Goal: Task Accomplishment & Management: Complete application form

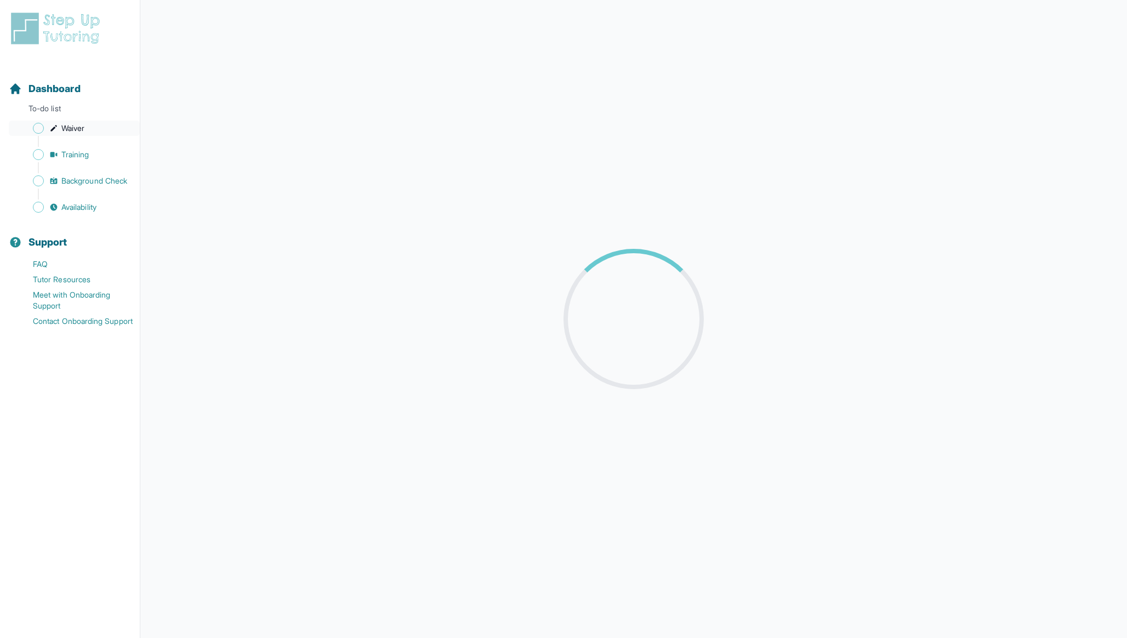
click at [71, 124] on span "Waiver" at bounding box center [72, 128] width 23 height 11
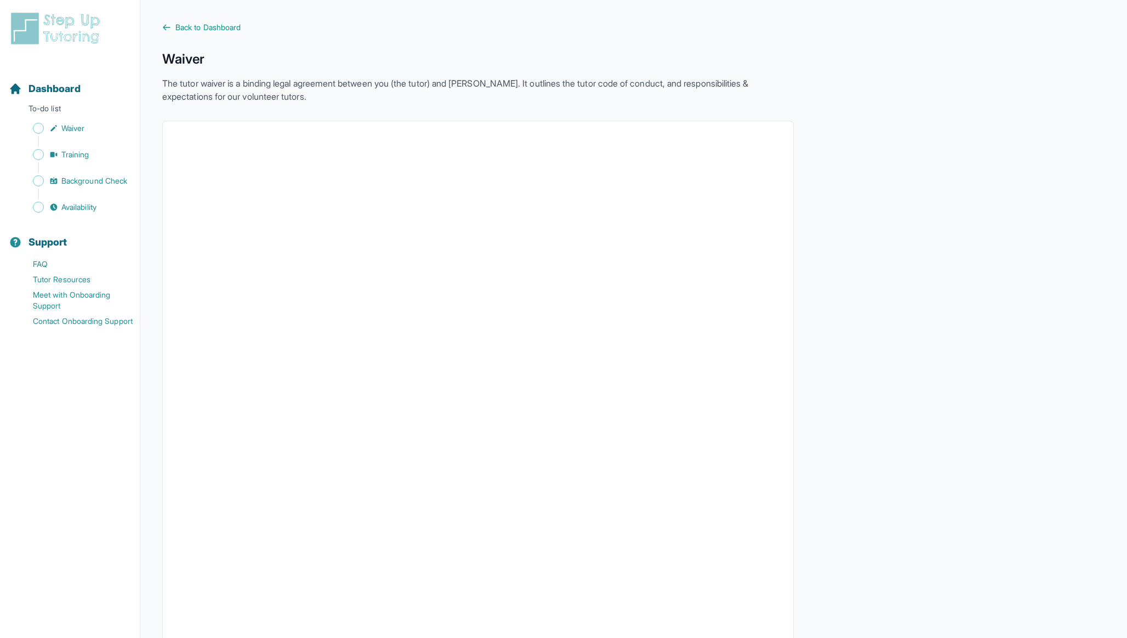
click at [79, 35] on img at bounding box center [58, 28] width 98 height 35
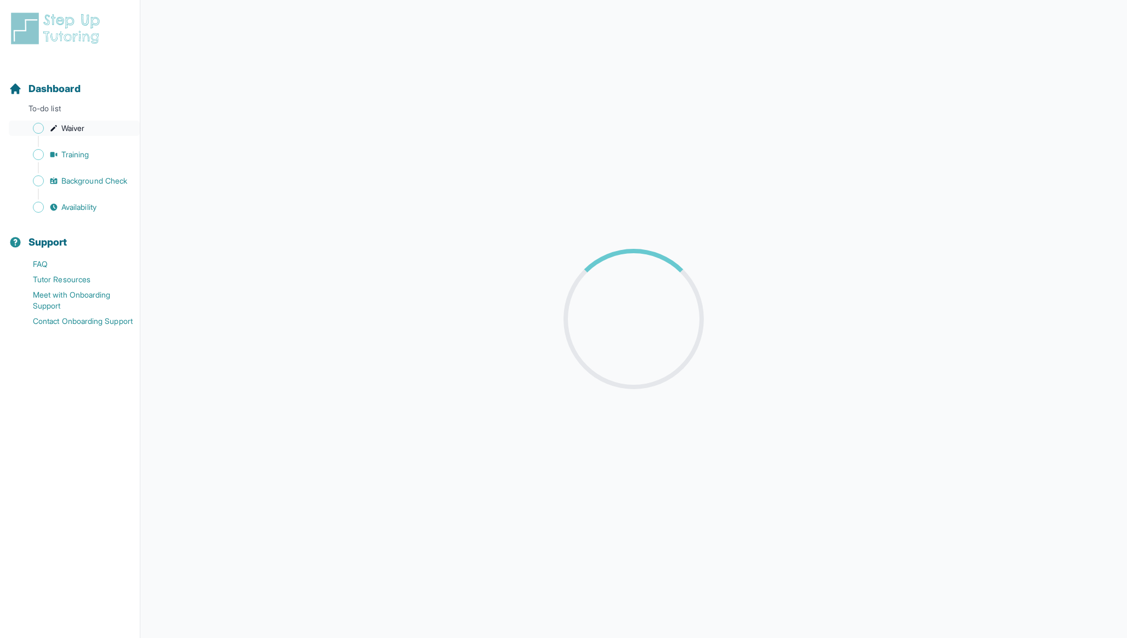
click at [70, 127] on span "Waiver" at bounding box center [72, 128] width 23 height 11
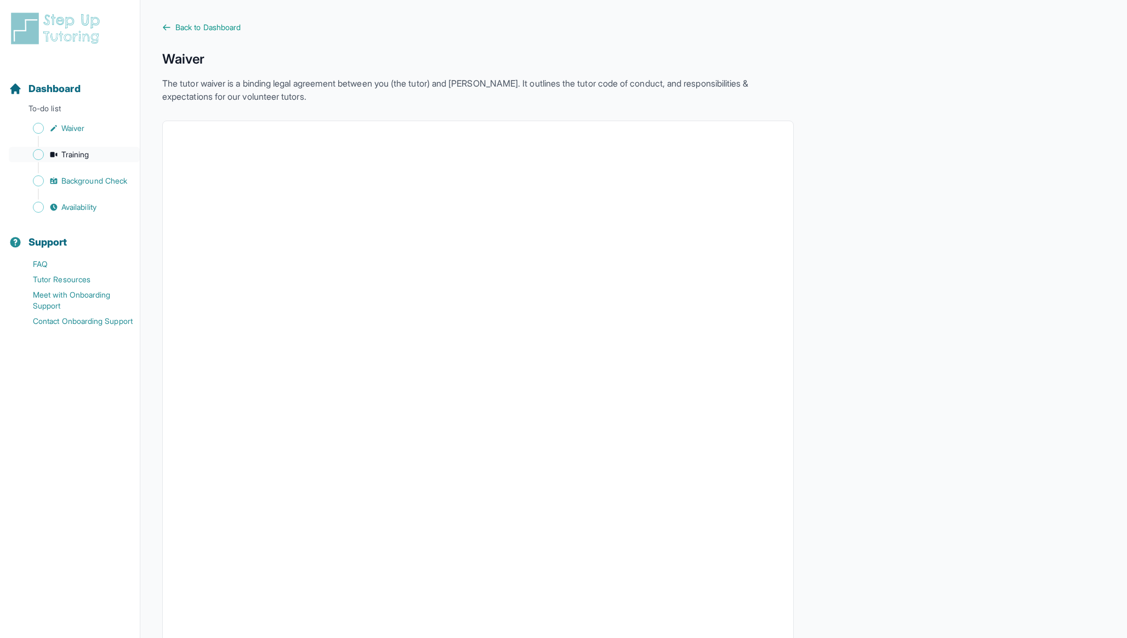
click at [77, 153] on span "Training" at bounding box center [75, 154] width 28 height 11
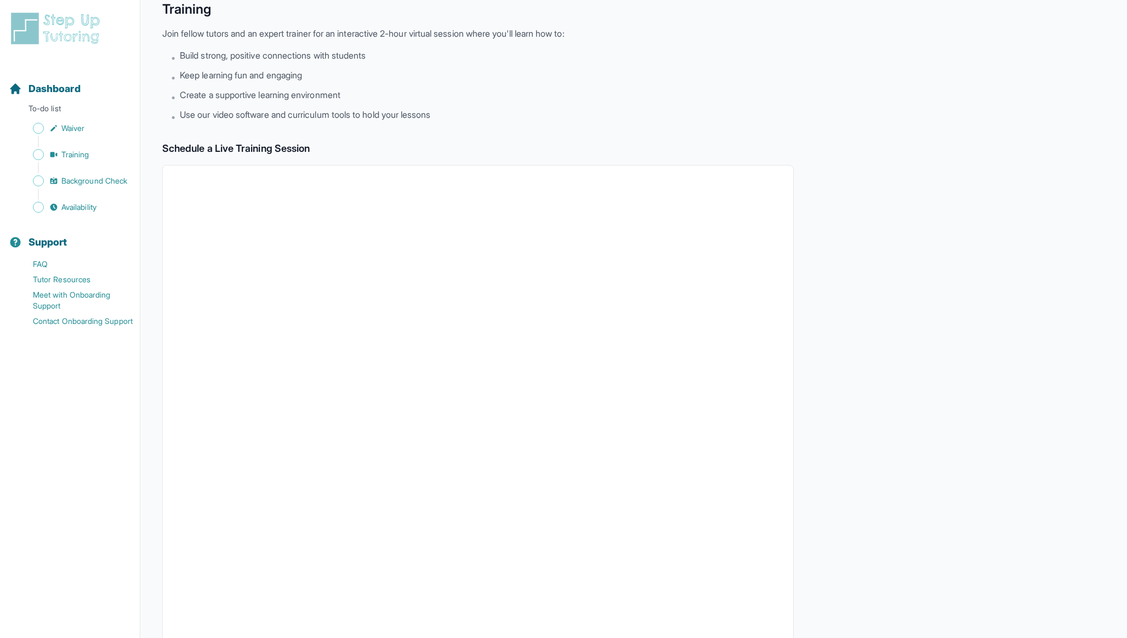
scroll to position [53, 0]
click at [95, 181] on span "Background Check" at bounding box center [94, 180] width 66 height 11
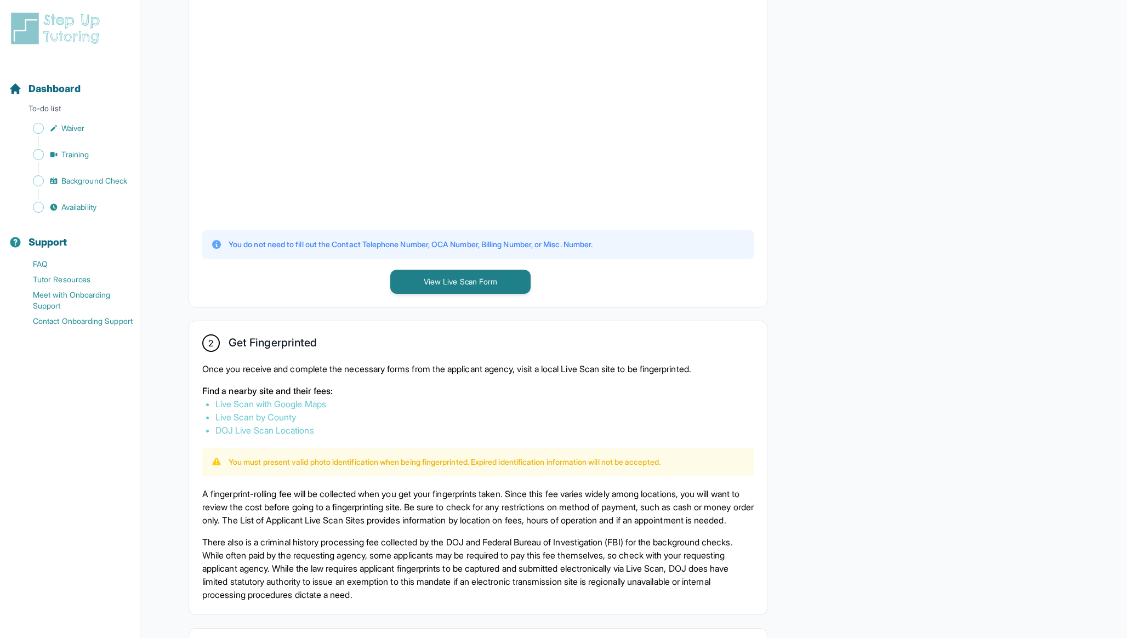
scroll to position [325, 0]
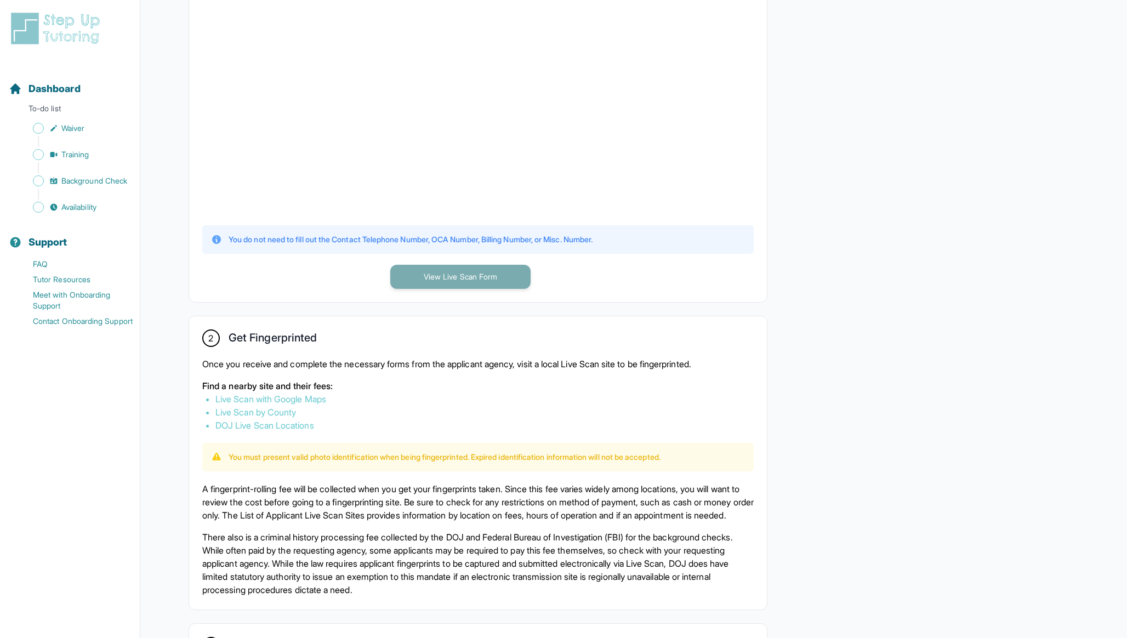
click at [462, 277] on button "View Live Scan Form" at bounding box center [460, 277] width 140 height 24
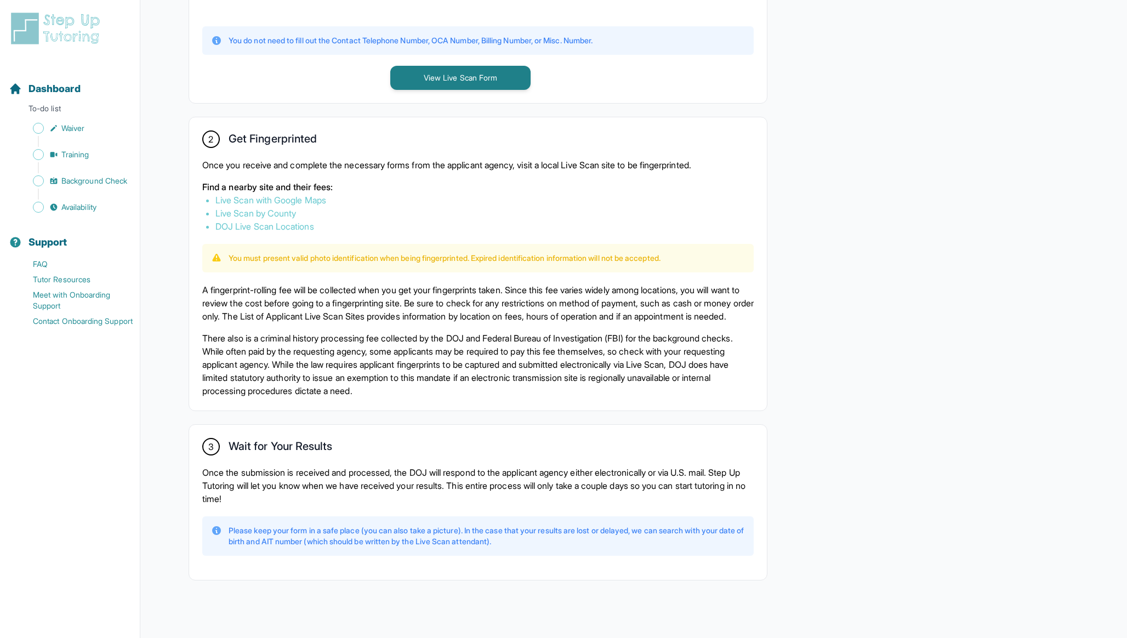
scroll to position [544, 0]
